Goal: Task Accomplishment & Management: Manage account settings

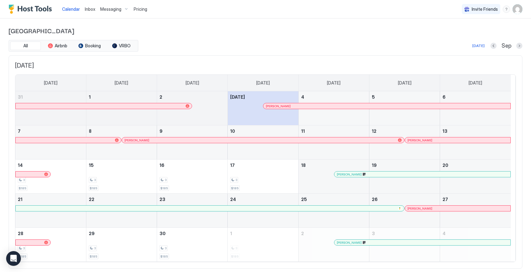
click at [143, 10] on span "Pricing" at bounding box center [141, 9] width 14 height 6
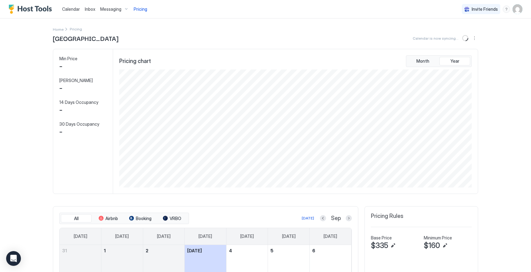
scroll to position [118, 354]
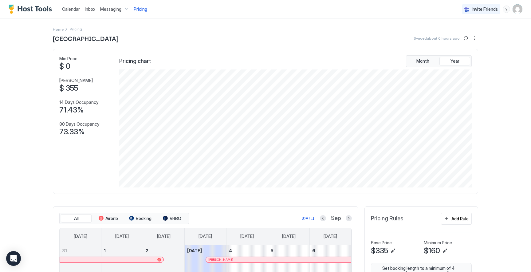
click at [90, 7] on span "Inbox" at bounding box center [90, 8] width 10 height 5
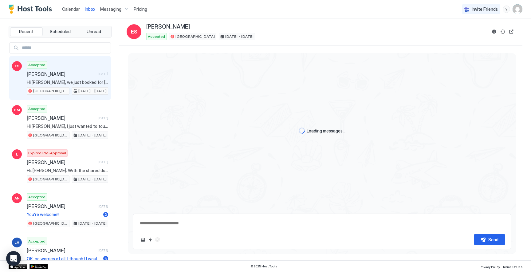
scroll to position [750, 0]
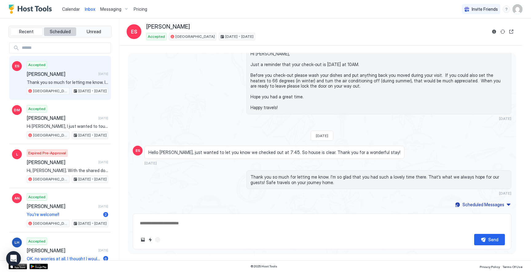
click at [56, 31] on span "Scheduled" at bounding box center [60, 32] width 21 height 6
click at [74, 82] on span "Hi [PERSON_NAME], we just booked for [DATE]. We are headed to [GEOGRAPHIC_DATA]…" at bounding box center [67, 83] width 81 height 6
click at [90, 78] on div "Accepted Erica Schmidt 1 day ago Hi Shannon, we just booked for August 2025. We…" at bounding box center [67, 78] width 81 height 34
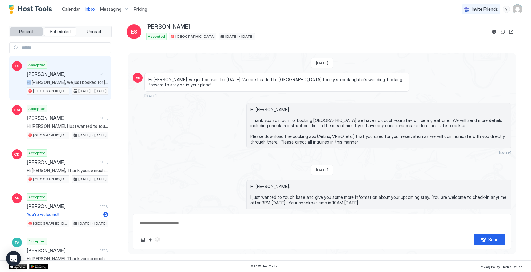
click at [29, 34] on button "Recent" at bounding box center [26, 31] width 33 height 9
type textarea "*"
click at [73, 7] on span "Calendar" at bounding box center [71, 8] width 18 height 5
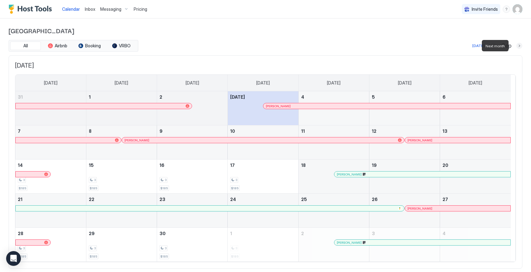
click at [517, 46] on button "Next month" at bounding box center [520, 46] width 6 height 6
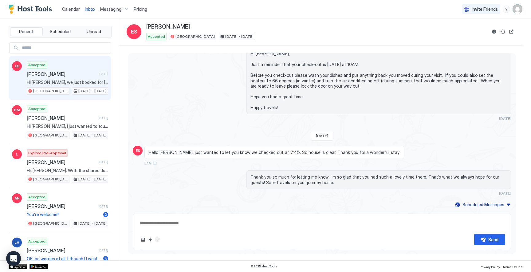
scroll to position [729, 0]
click at [91, 11] on span "Inbox" at bounding box center [90, 8] width 10 height 5
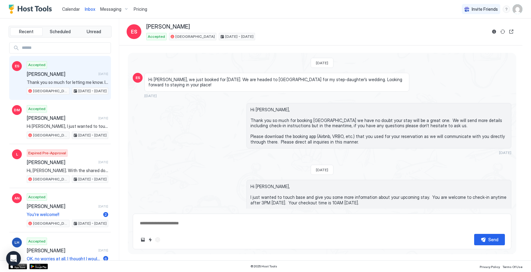
scroll to position [729, 0]
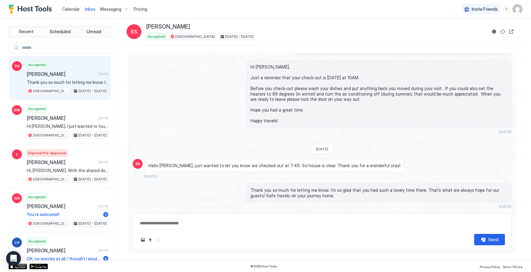
type textarea "*"
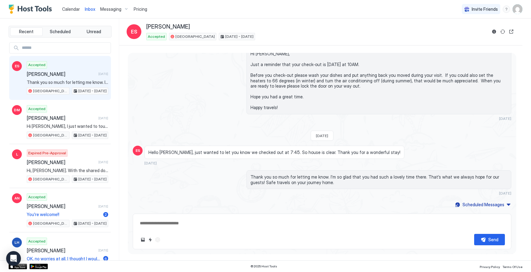
click at [72, 9] on span "Calendar" at bounding box center [71, 8] width 18 height 5
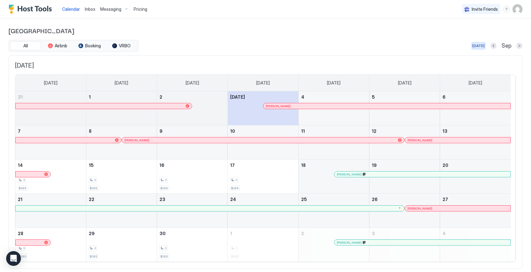
click at [473, 46] on div "[DATE]" at bounding box center [479, 46] width 12 height 6
click at [368, 243] on div at bounding box center [367, 242] width 5 height 5
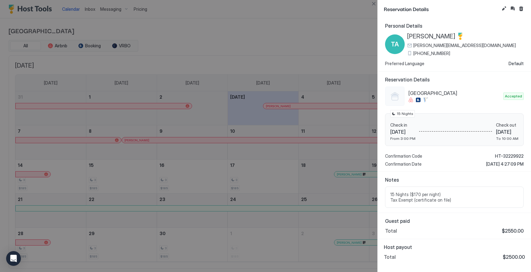
click at [361, 231] on div at bounding box center [265, 136] width 531 height 272
click at [320, 12] on div at bounding box center [265, 136] width 531 height 272
click at [263, 31] on div at bounding box center [265, 136] width 531 height 272
click at [373, 5] on button "Close" at bounding box center [373, 3] width 7 height 7
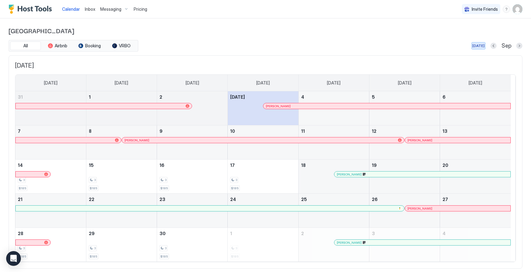
click at [477, 46] on div "[DATE]" at bounding box center [479, 46] width 12 height 6
click at [389, 240] on div "[PERSON_NAME]" at bounding box center [423, 243] width 176 height 6
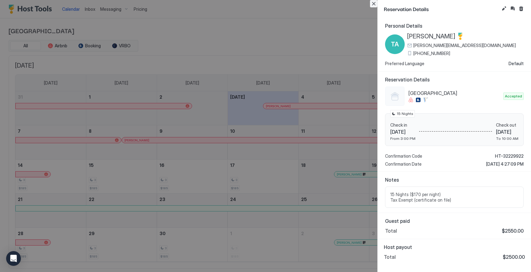
click at [371, 5] on button "Close" at bounding box center [373, 3] width 7 height 7
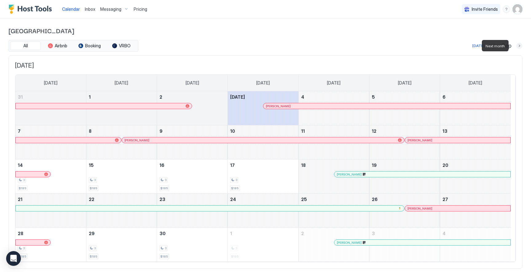
click at [517, 45] on button "Next month" at bounding box center [520, 46] width 6 height 6
